Goal: Use online tool/utility: Use online tool/utility

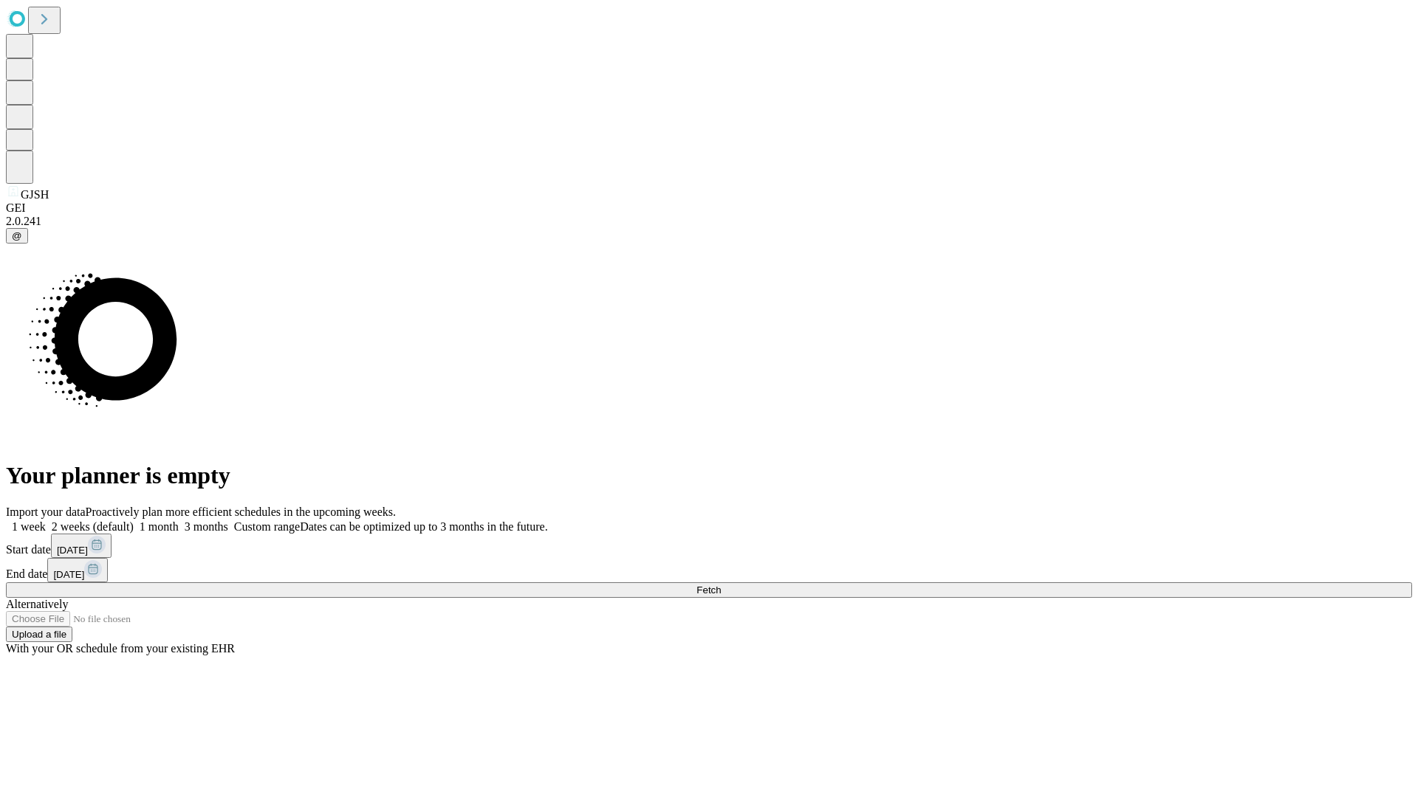
click at [721, 585] on span "Fetch" at bounding box center [708, 590] width 24 height 11
